Goal: Transaction & Acquisition: Purchase product/service

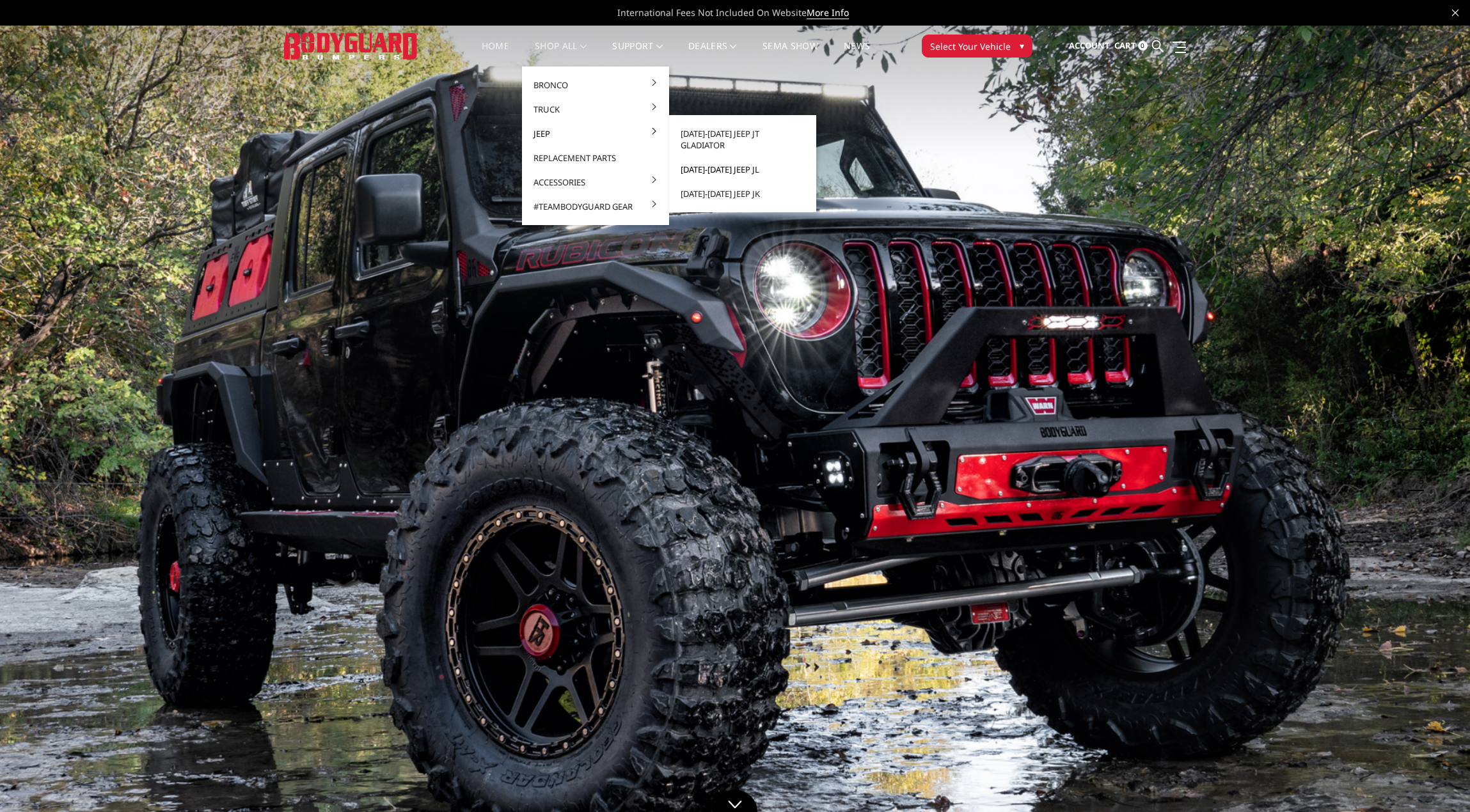
click at [730, 158] on link "[DATE]-[DATE] Jeep JL" at bounding box center [742, 169] width 137 height 25
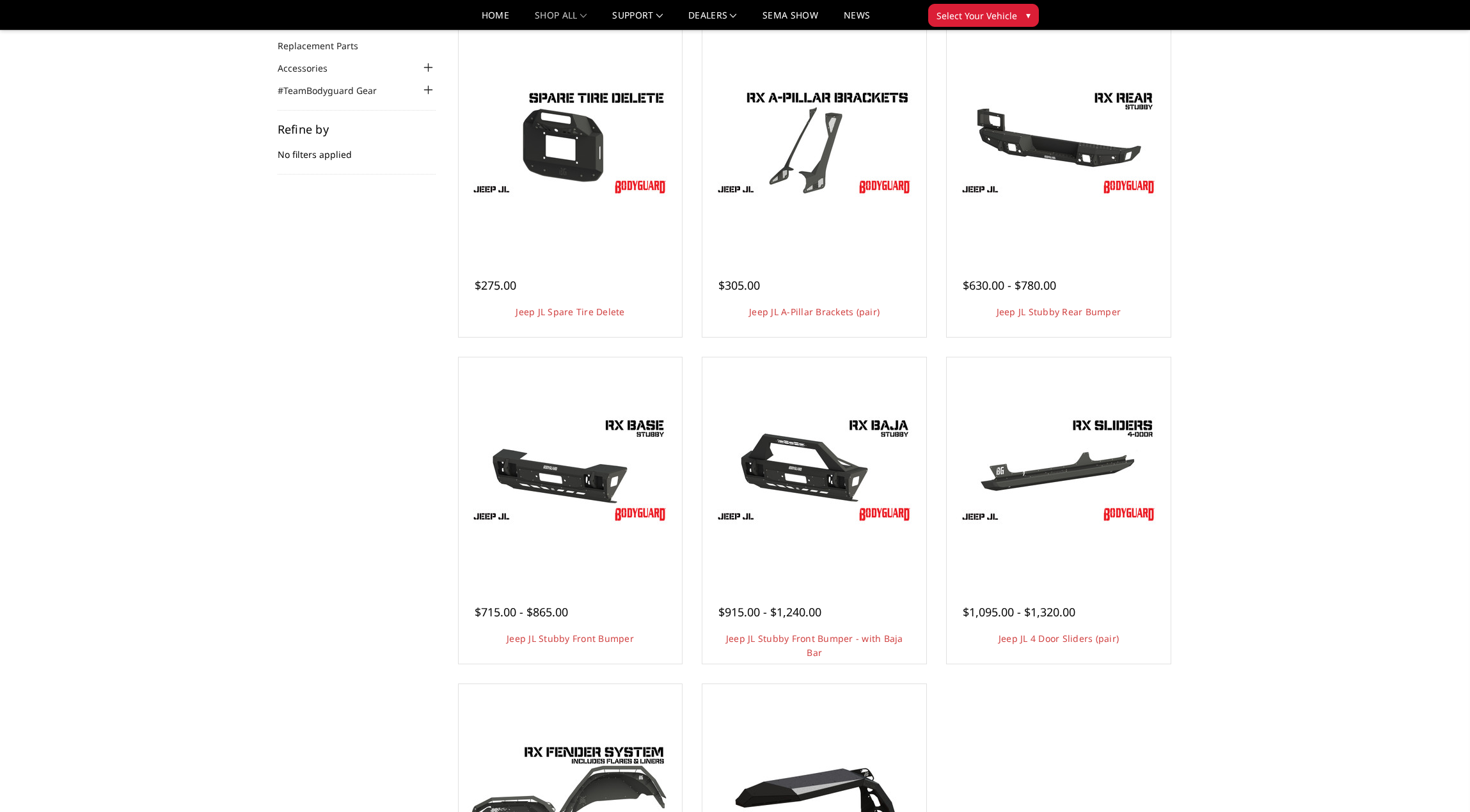
scroll to position [128, 0]
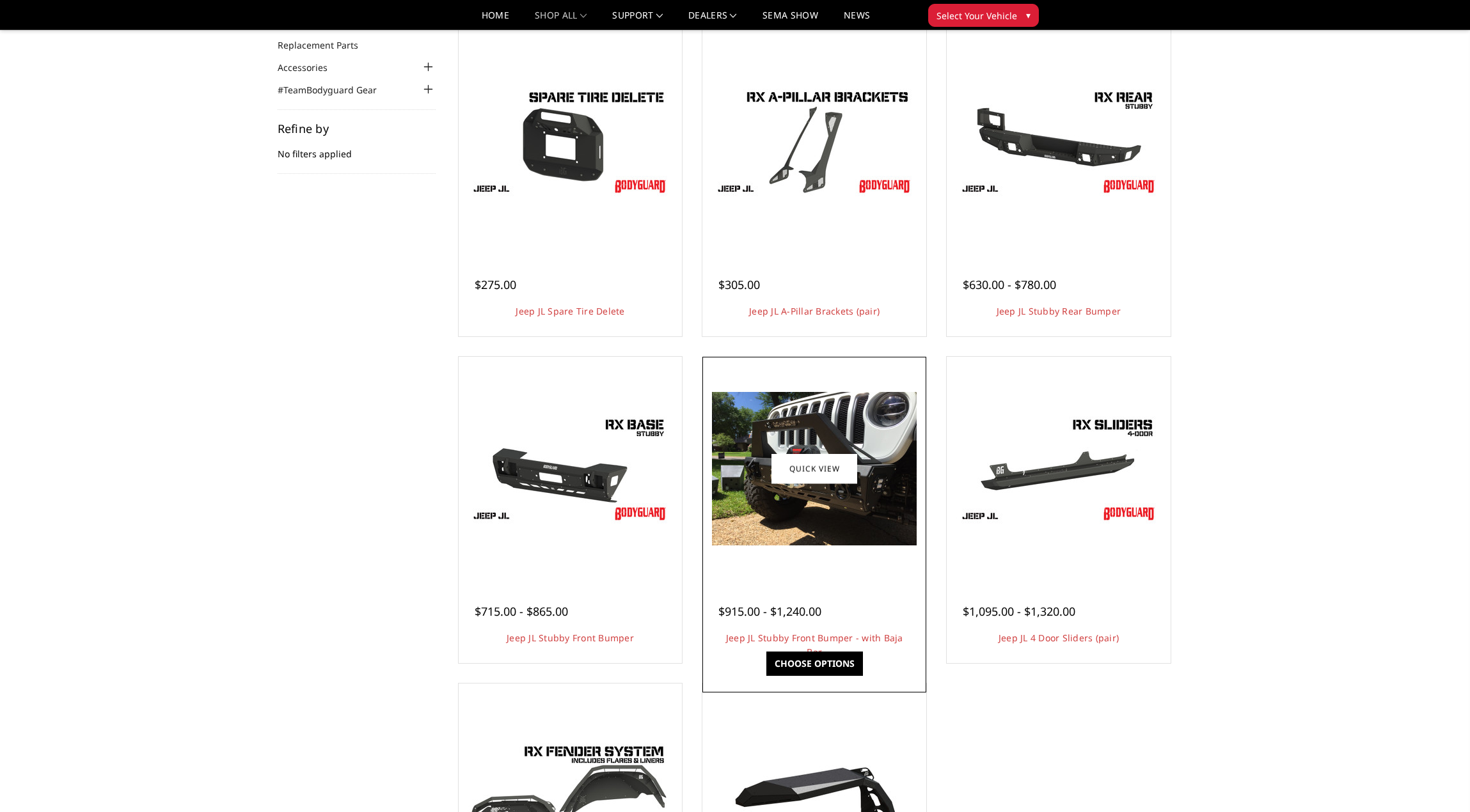
click at [865, 484] on img at bounding box center [814, 468] width 204 height 153
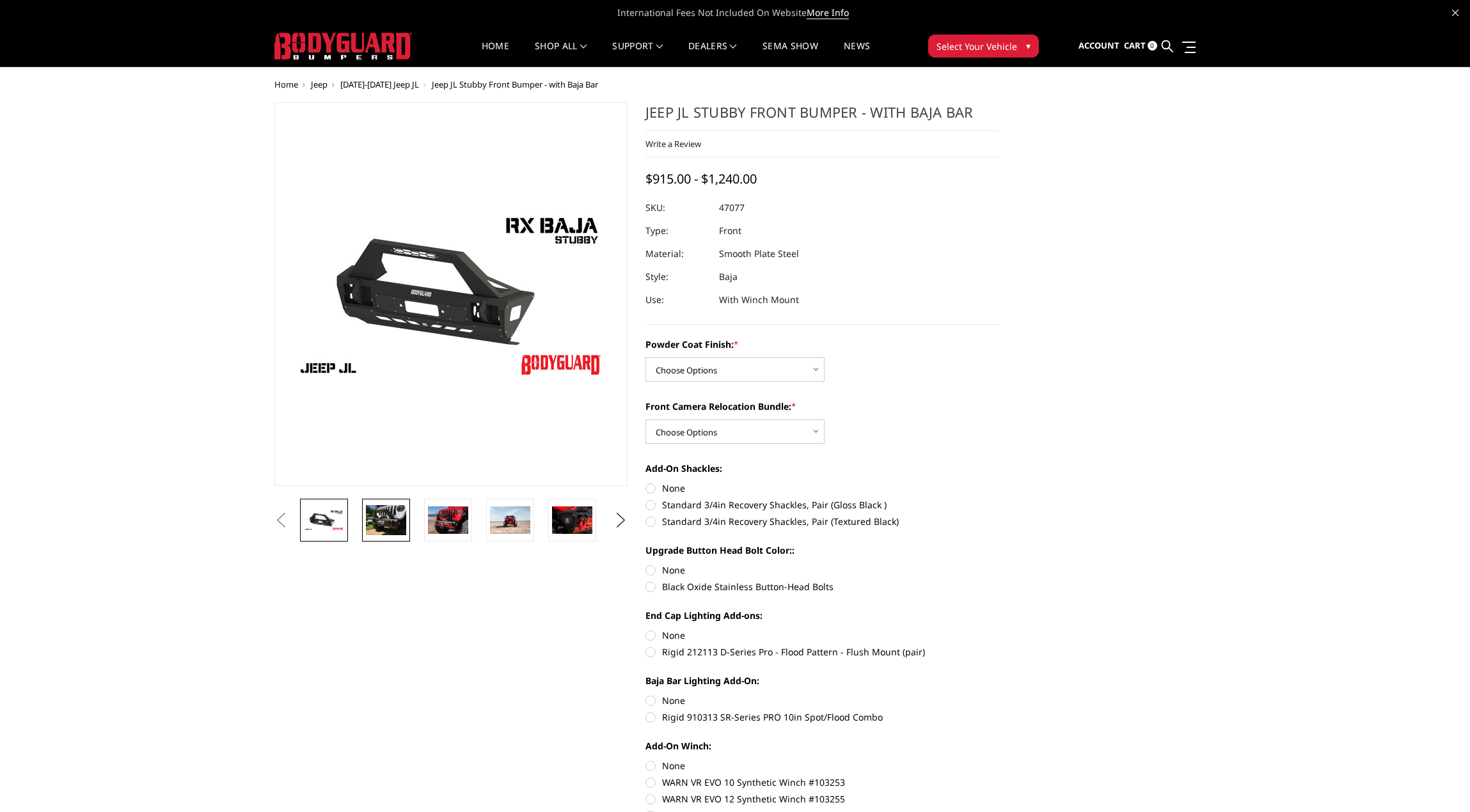
click at [399, 525] on img at bounding box center [386, 520] width 40 height 30
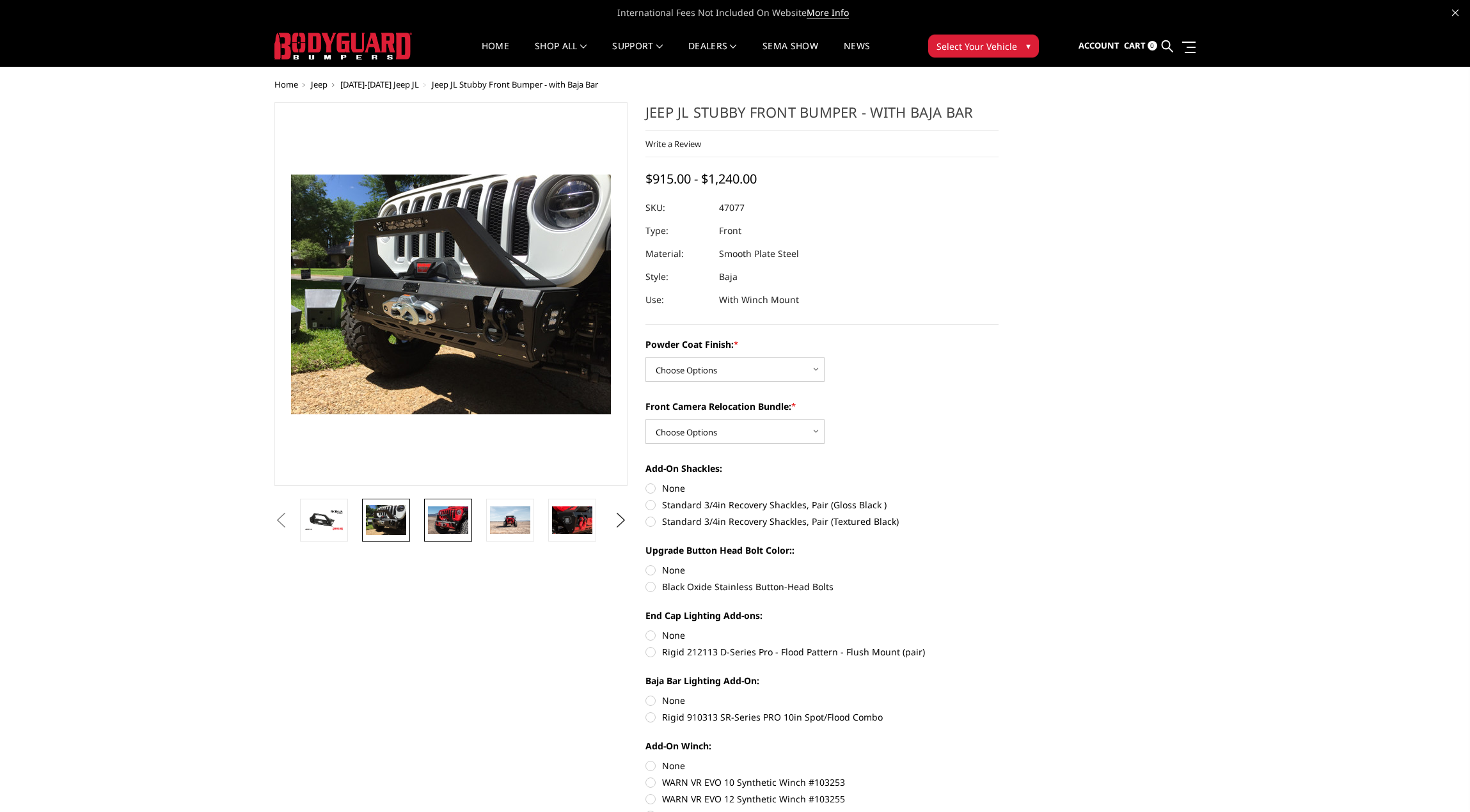
click at [443, 516] on img at bounding box center [448, 520] width 40 height 27
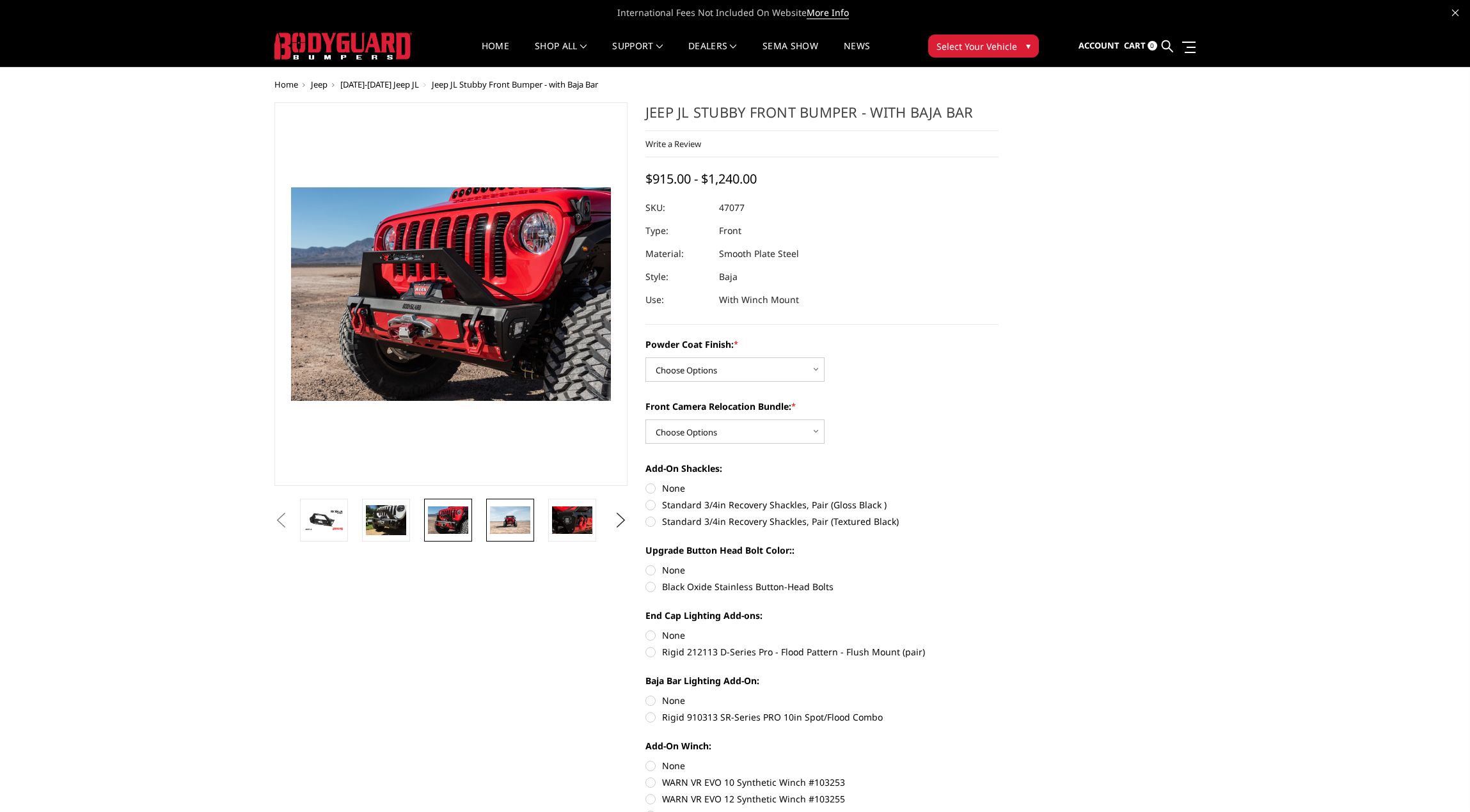
click at [494, 518] on img at bounding box center [510, 520] width 40 height 27
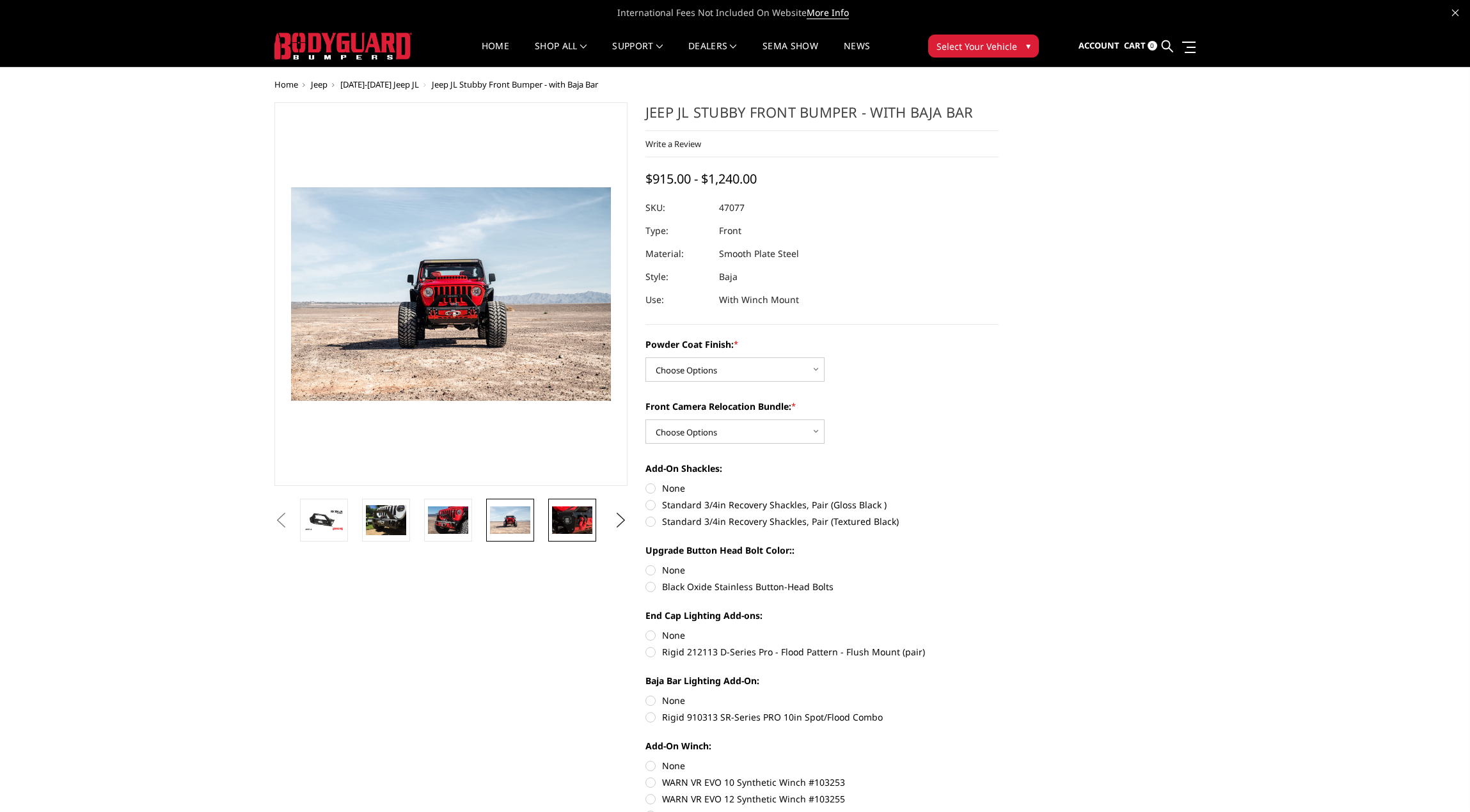
click at [572, 516] on img at bounding box center [572, 520] width 40 height 27
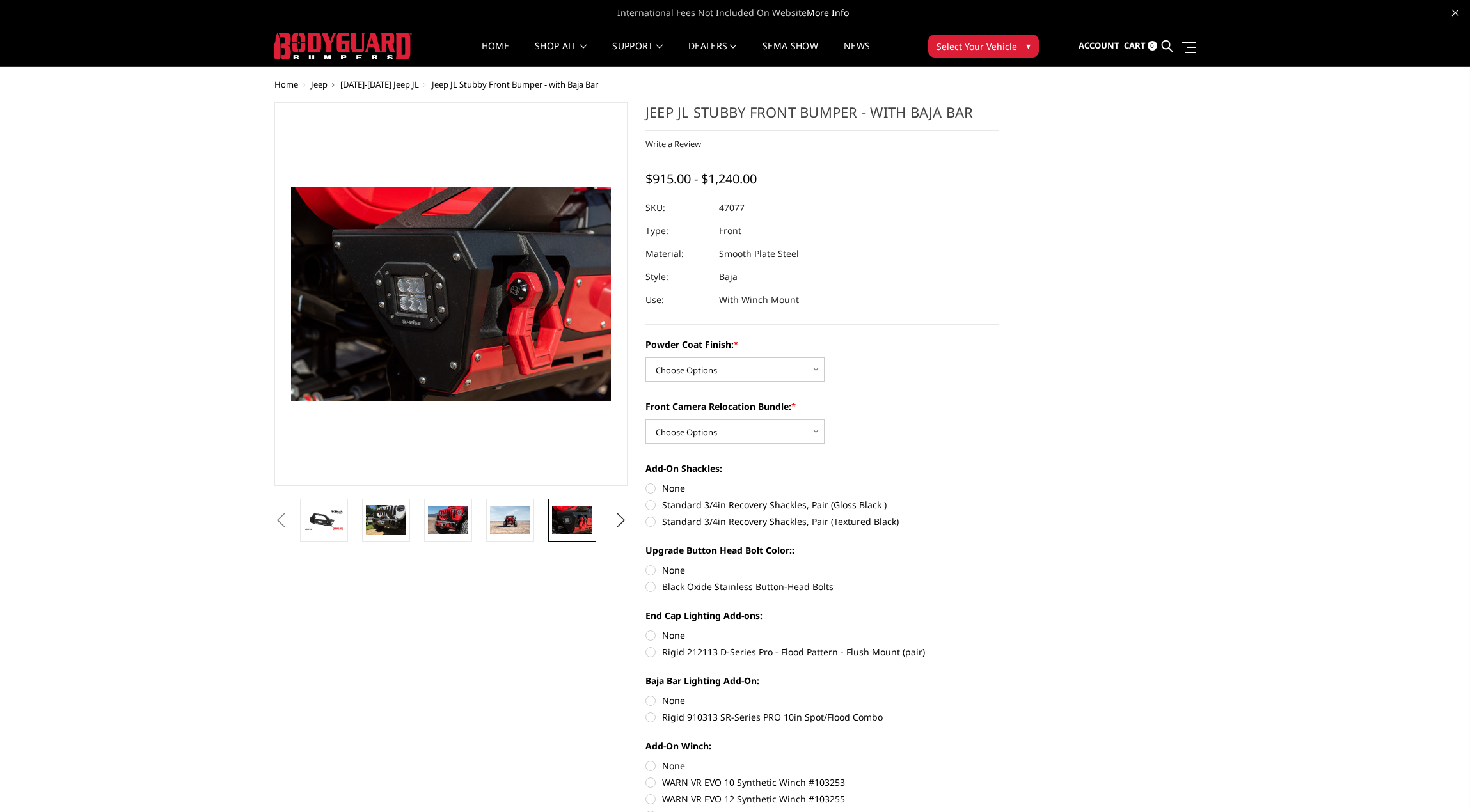
click at [360, 47] on img at bounding box center [343, 46] width 138 height 27
